Goal: Transaction & Acquisition: Purchase product/service

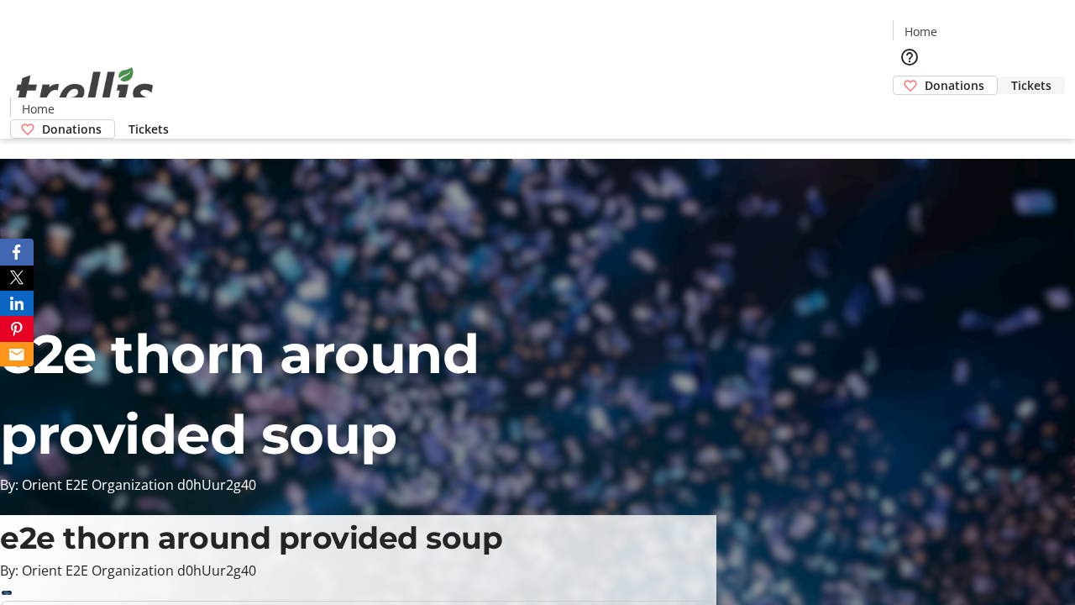
click at [1011, 76] on span "Tickets" at bounding box center [1031, 85] width 40 height 18
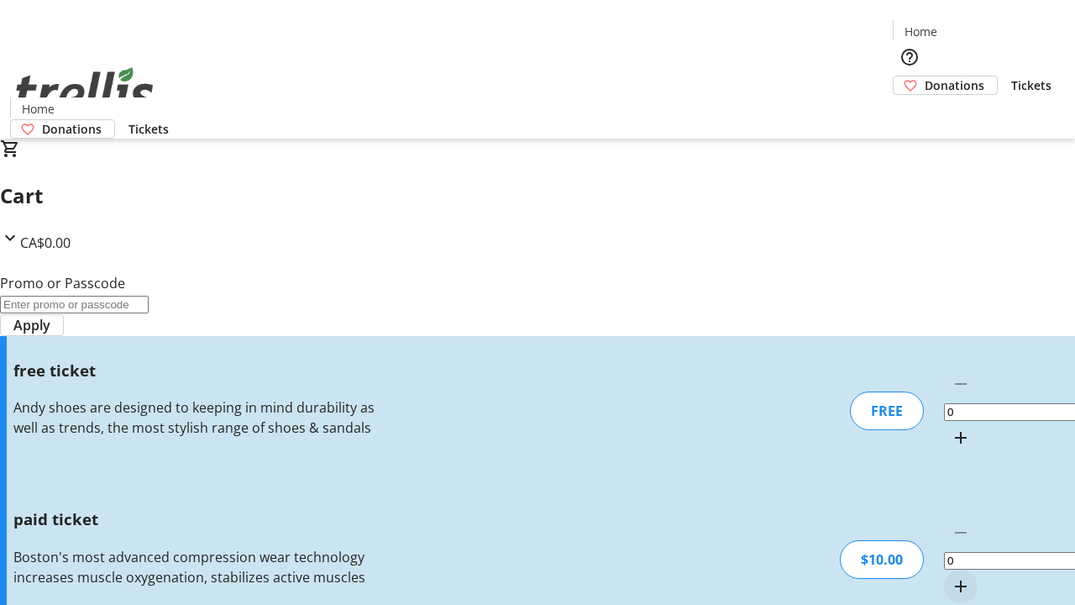
click at [951, 576] on mat-icon "Increment by one" at bounding box center [961, 586] width 20 height 20
type input "1"
type input "FREE"
